Goal: Navigation & Orientation: Go to known website

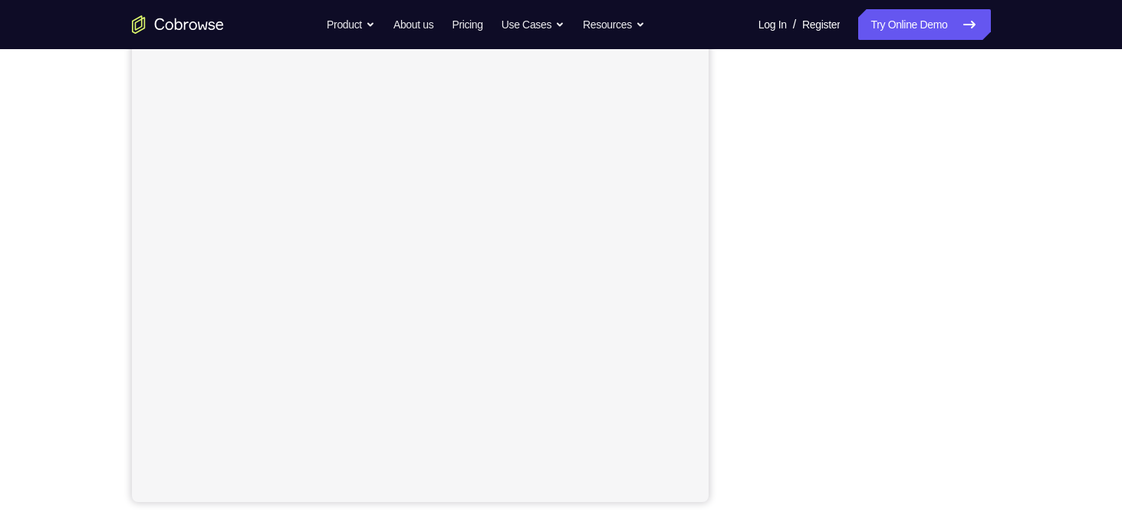
scroll to position [204, 0]
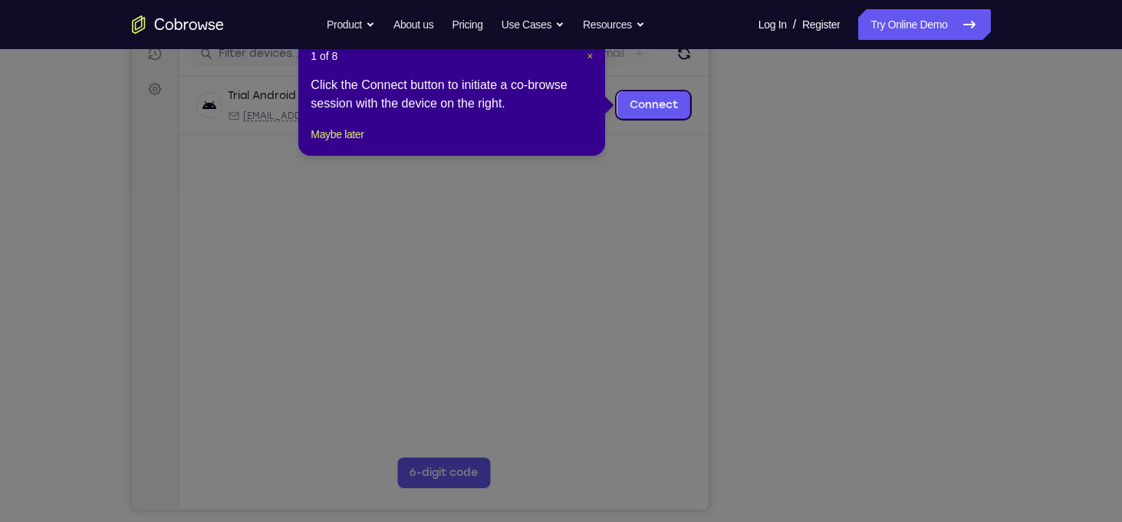
click at [589, 60] on span "×" at bounding box center [590, 56] width 6 height 12
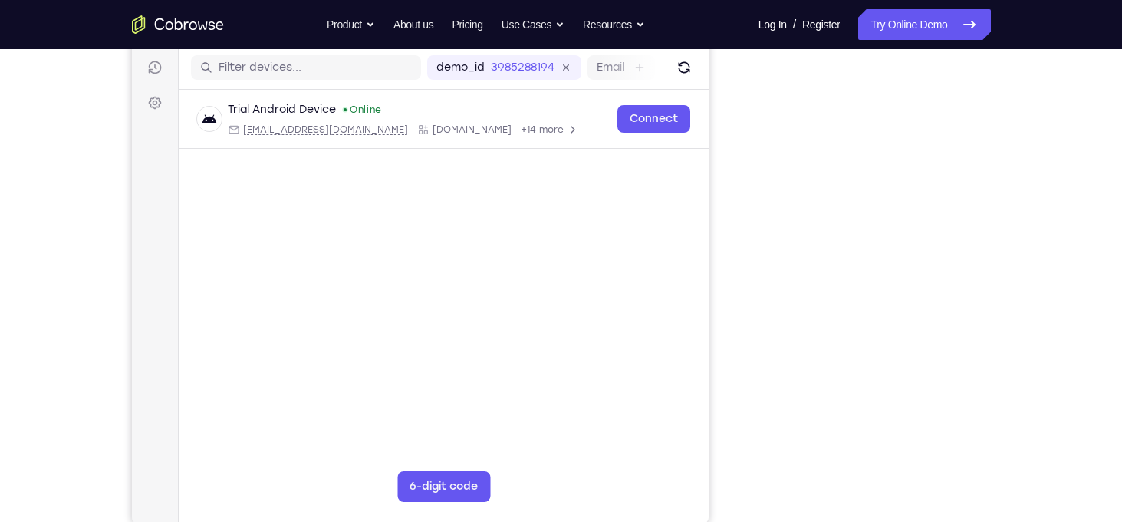
scroll to position [190, 0]
